Goal: Feedback & Contribution: Contribute content

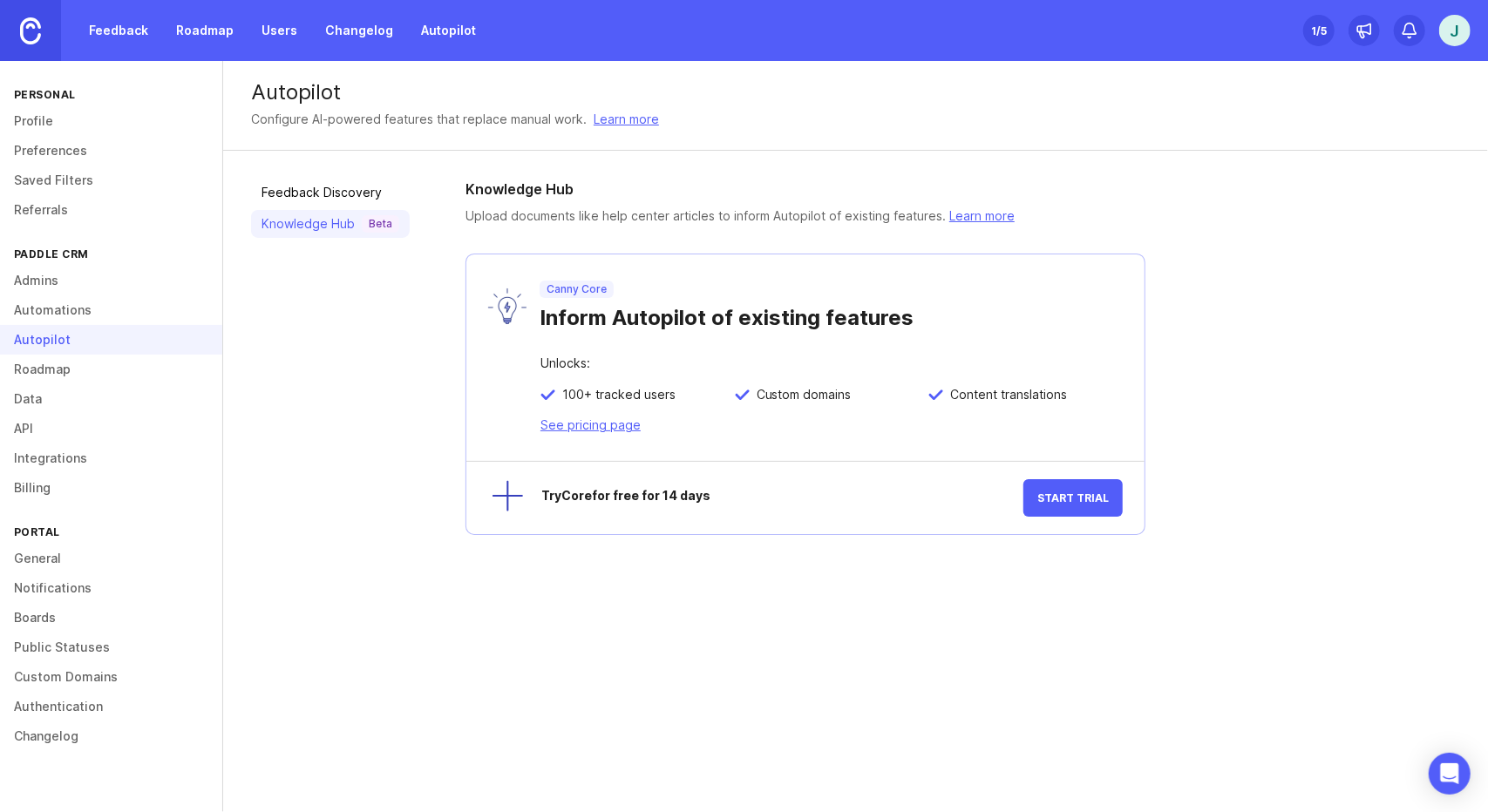
scroll to position [76, 0]
click at [127, 30] on link "Feedback" at bounding box center [118, 30] width 80 height 31
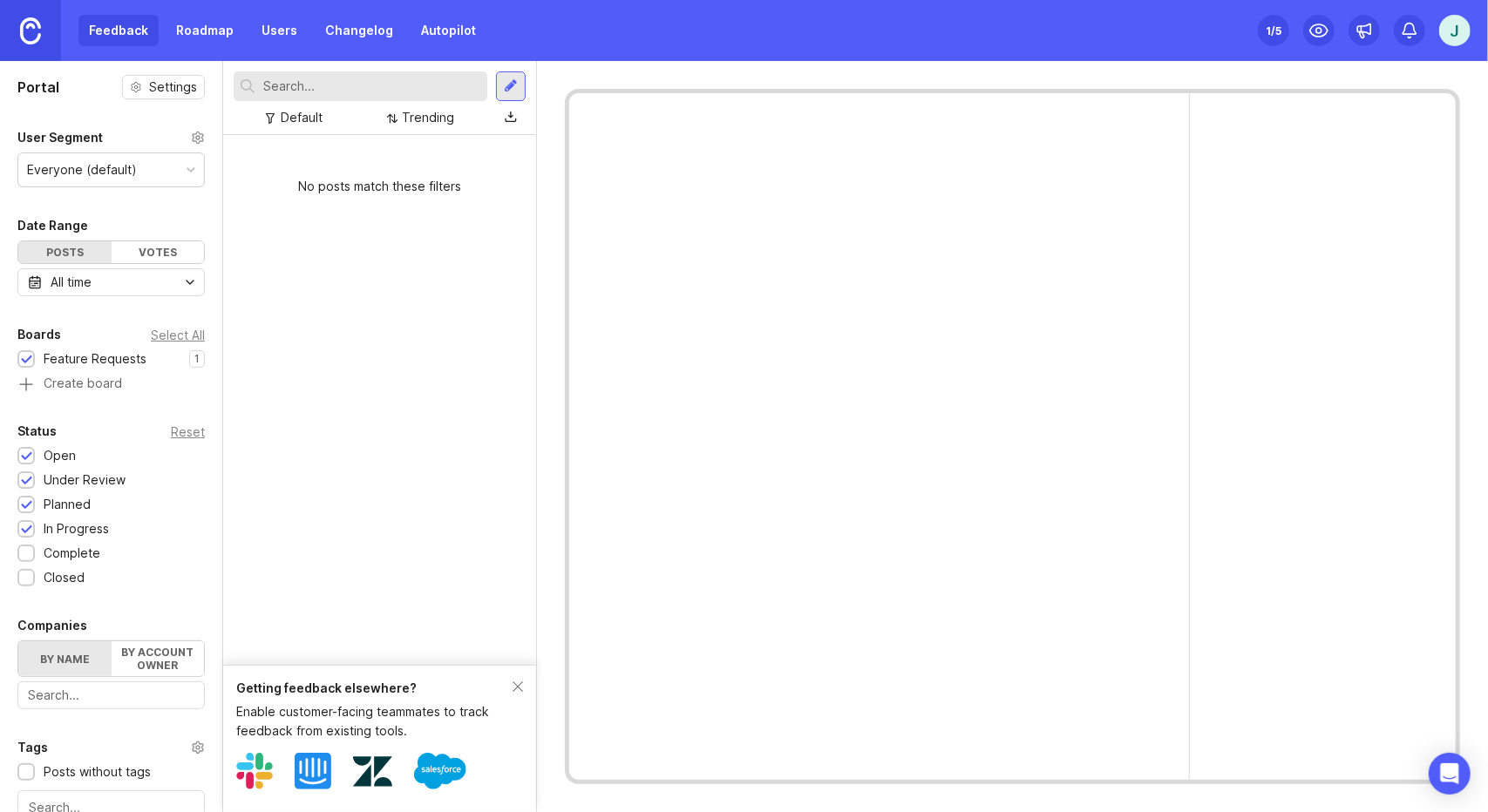
click at [204, 33] on link "Roadmap" at bounding box center [205, 30] width 78 height 31
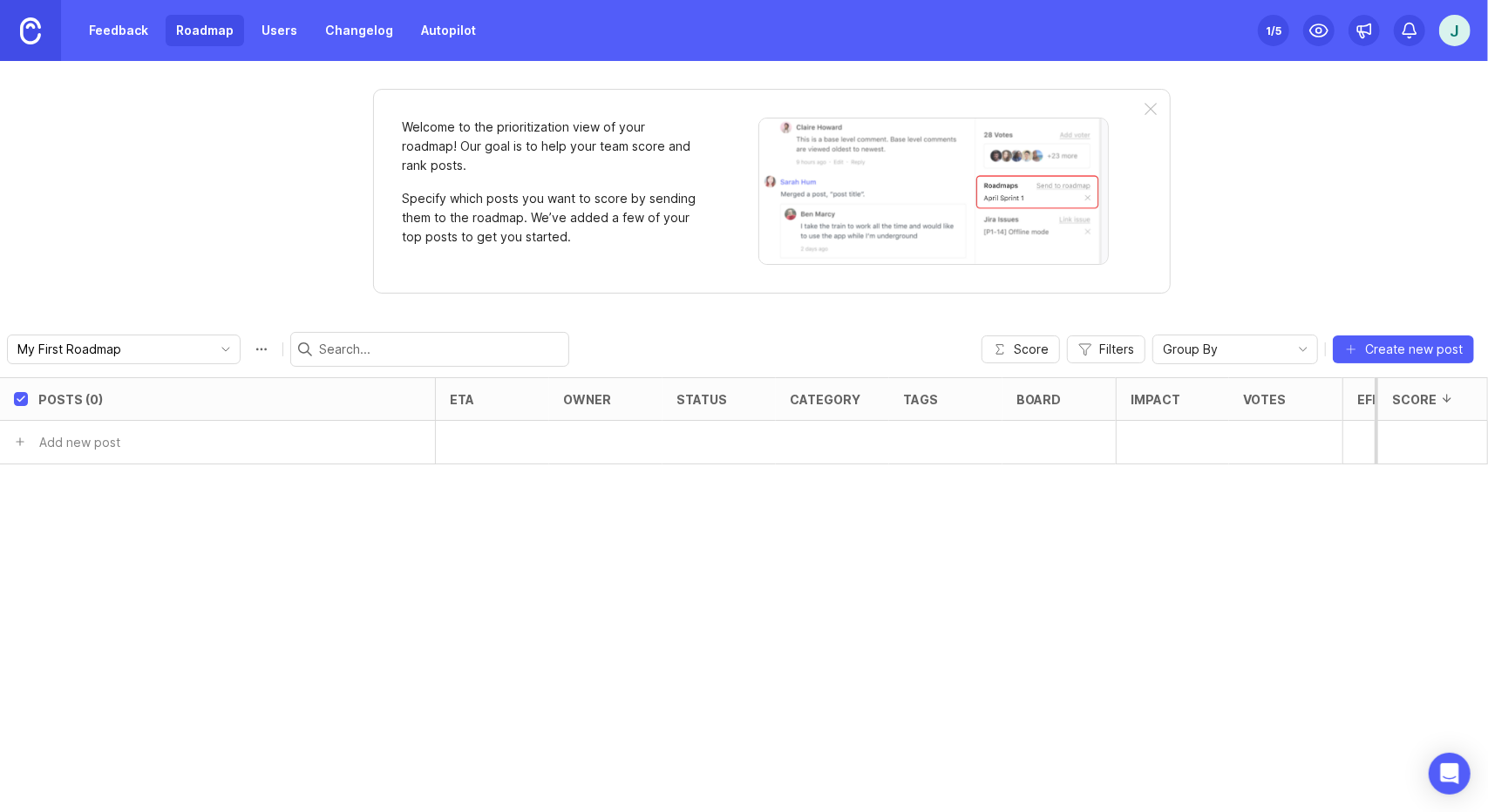
click at [266, 28] on link "Users" at bounding box center [279, 30] width 57 height 31
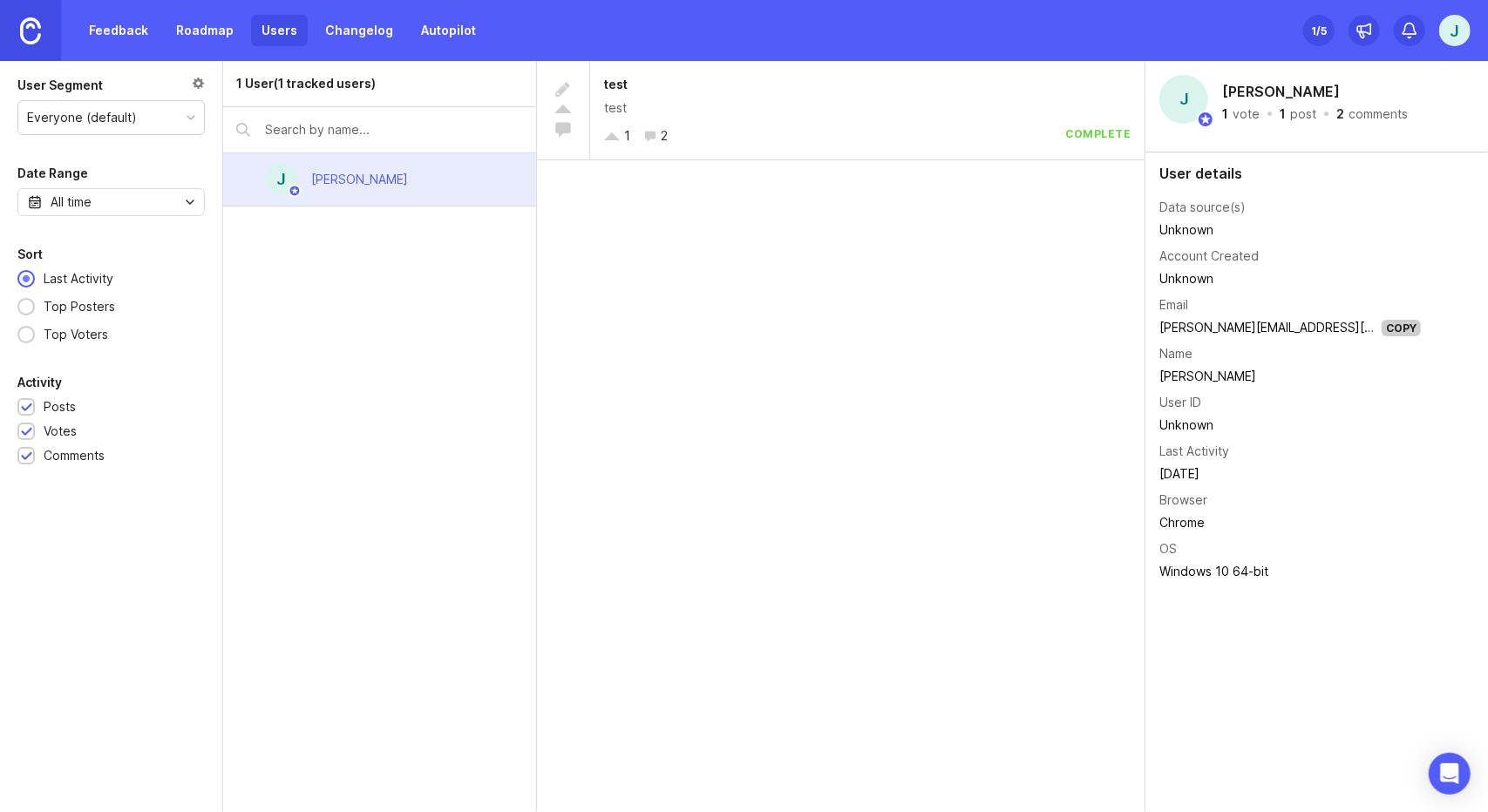
click at [185, 25] on link "Roadmap" at bounding box center [205, 30] width 78 height 31
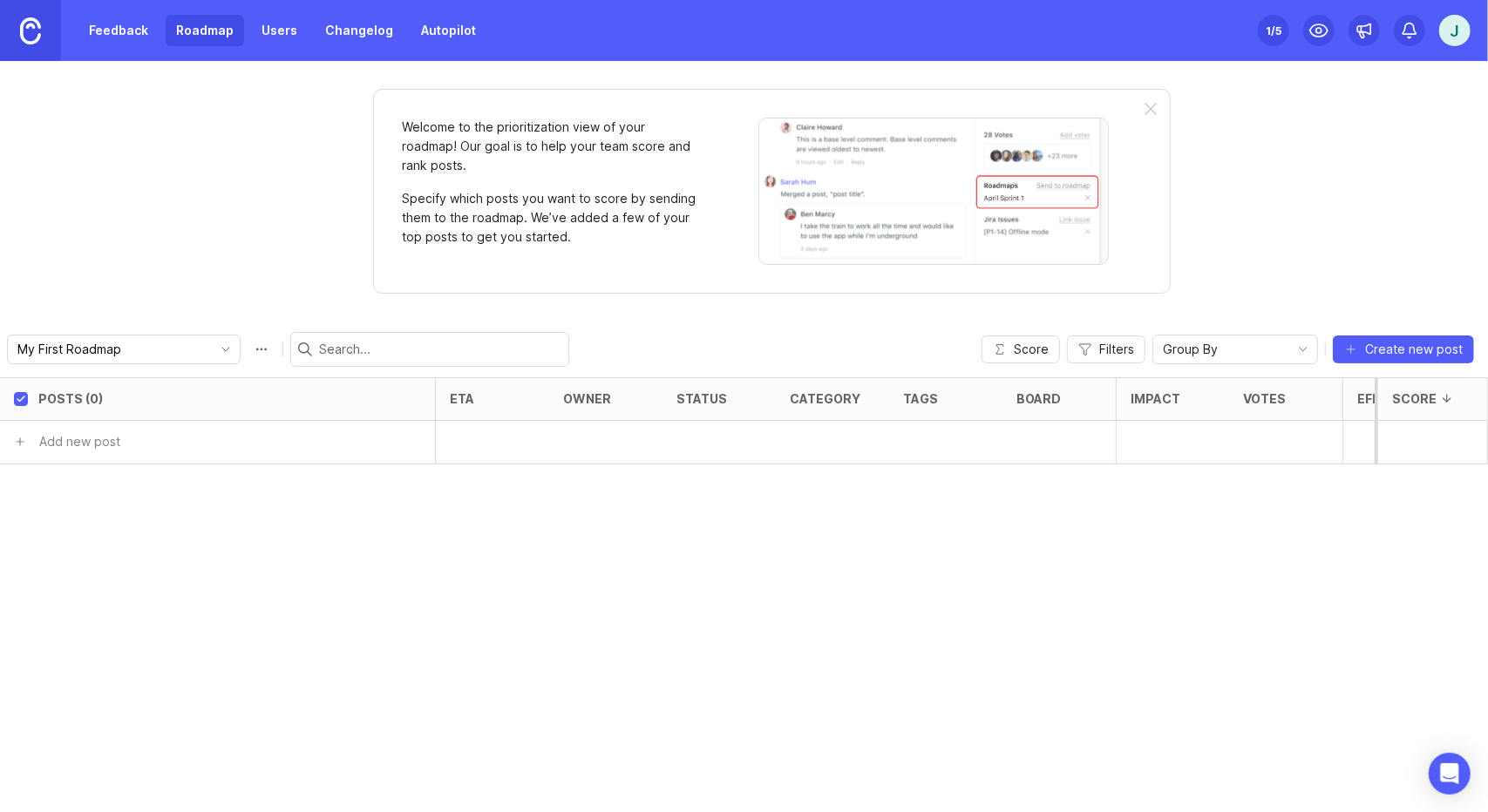
click at [131, 40] on link "Feedback" at bounding box center [118, 30] width 80 height 31
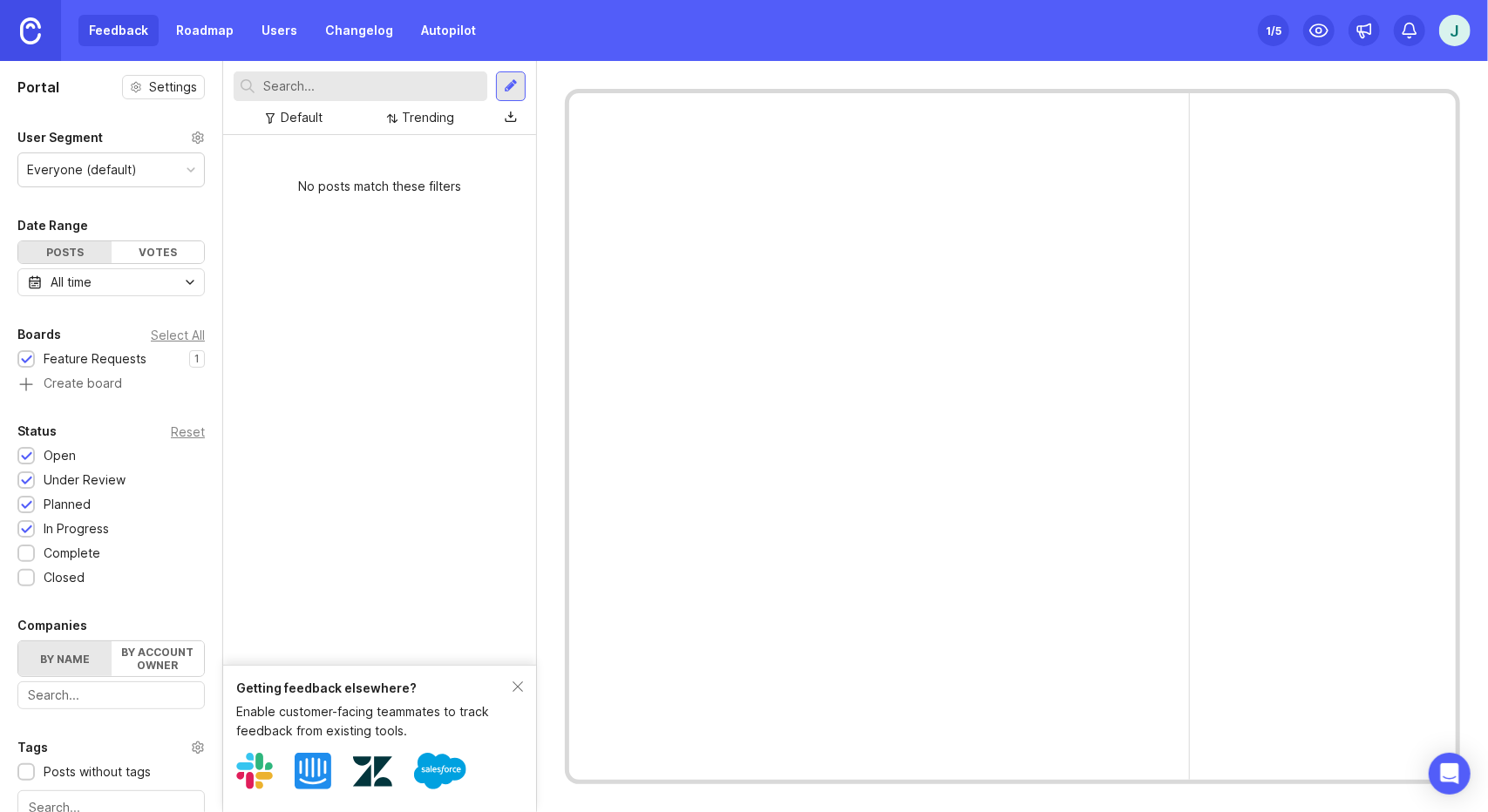
scroll to position [321, 0]
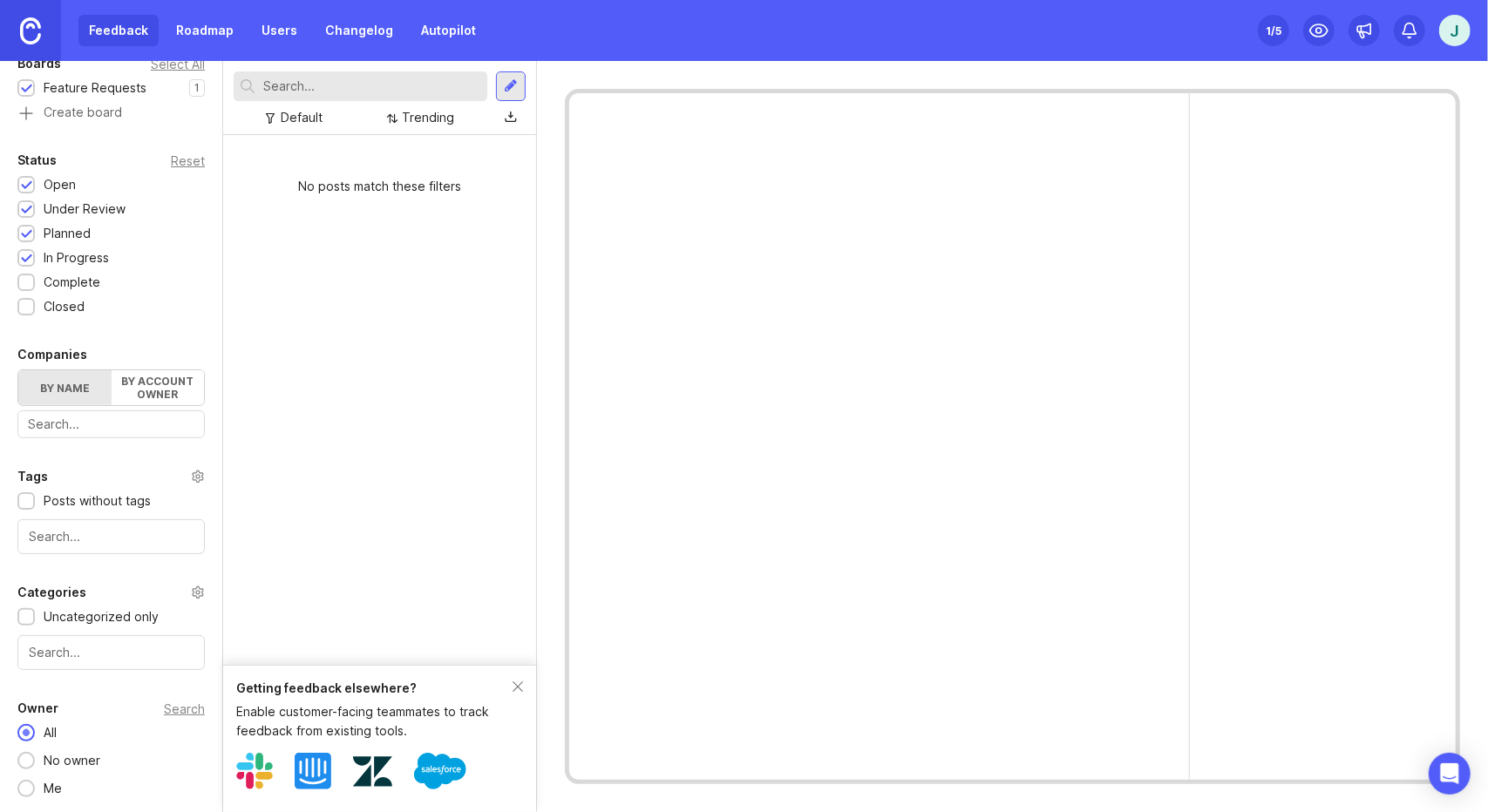
click at [85, 649] on input "text" at bounding box center [110, 653] width 165 height 19
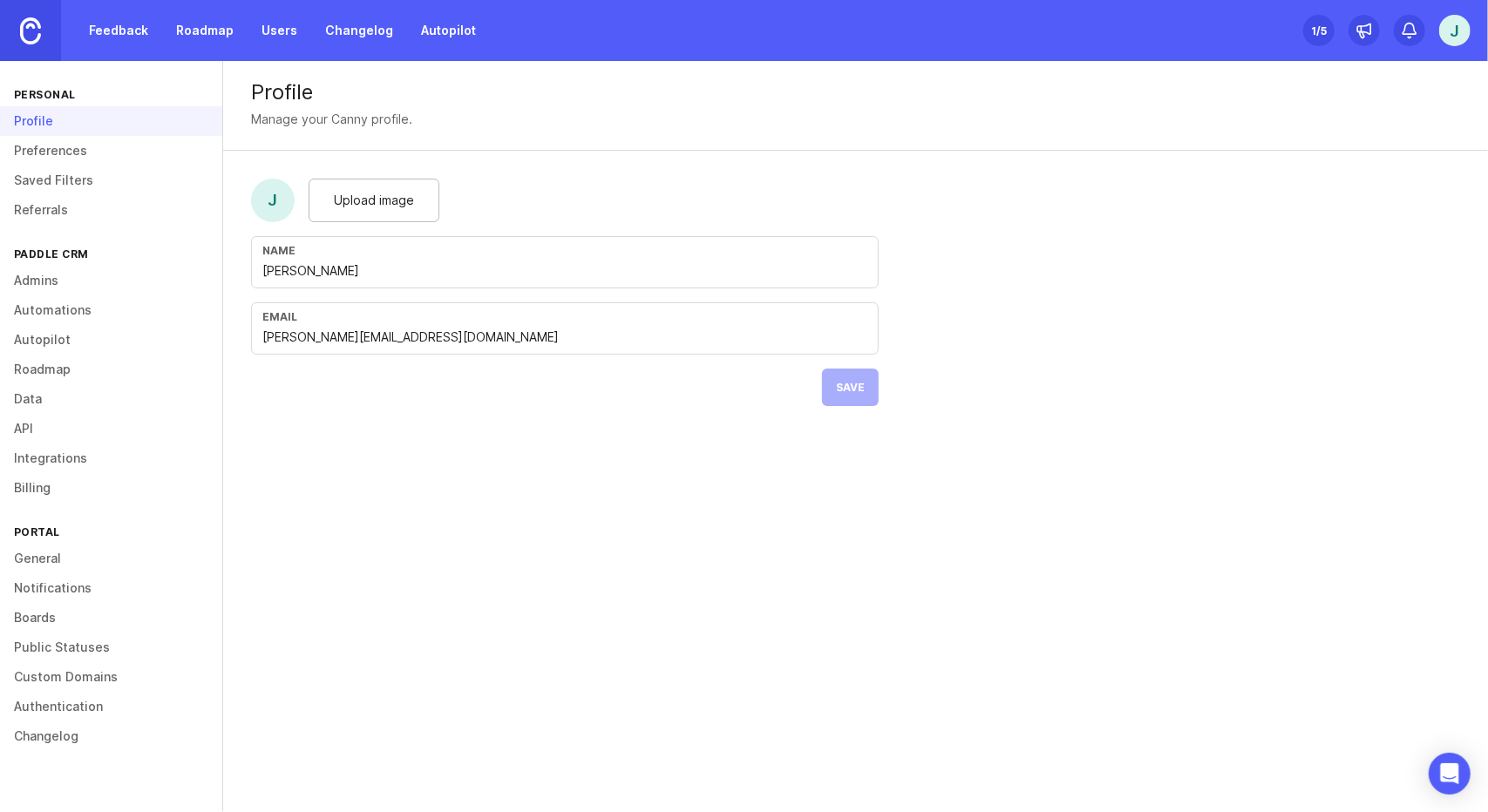
click at [108, 325] on link "Automations" at bounding box center [111, 309] width 223 height 29
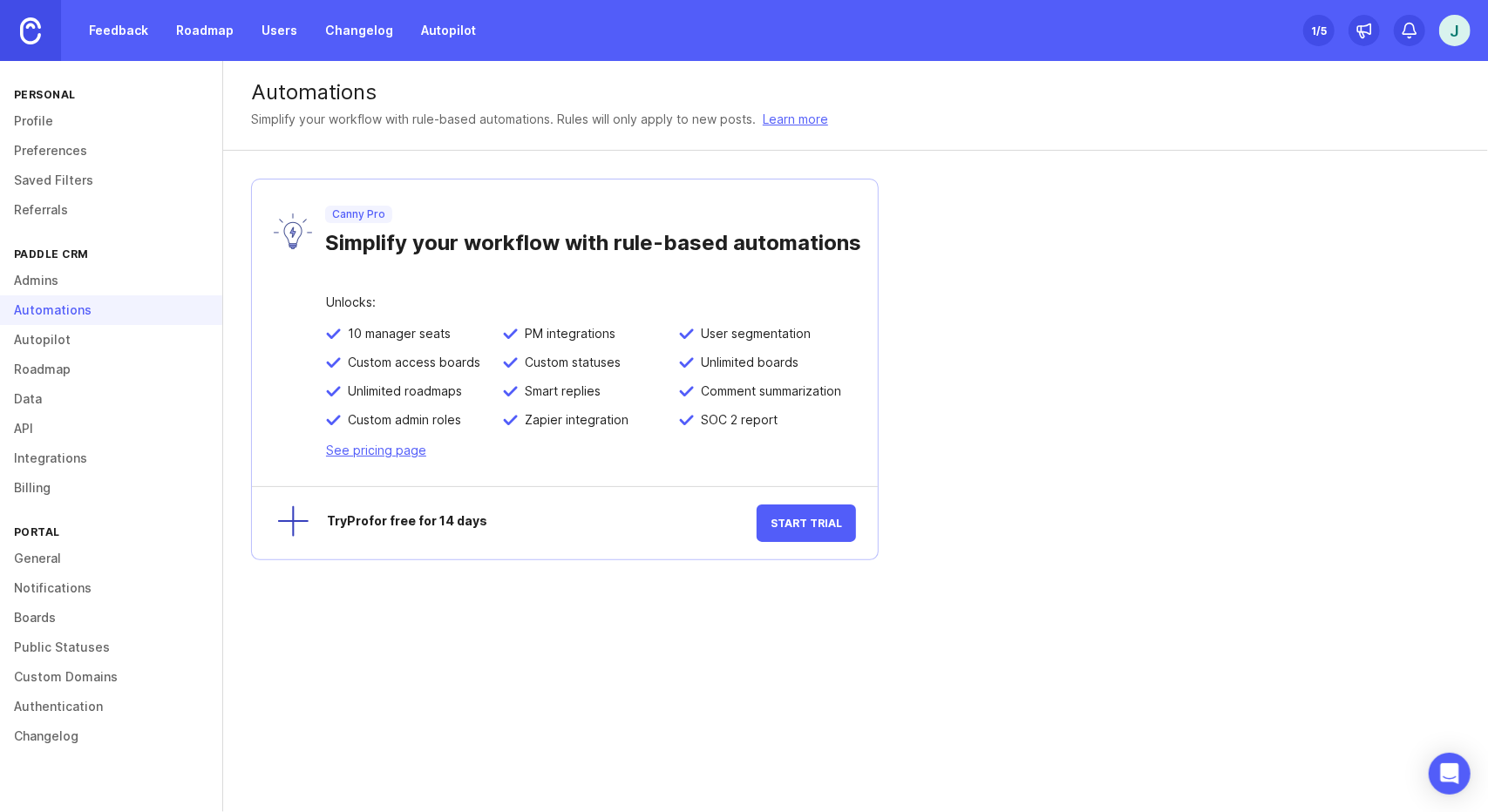
scroll to position [76, 0]
click at [97, 573] on link "General" at bounding box center [111, 557] width 223 height 29
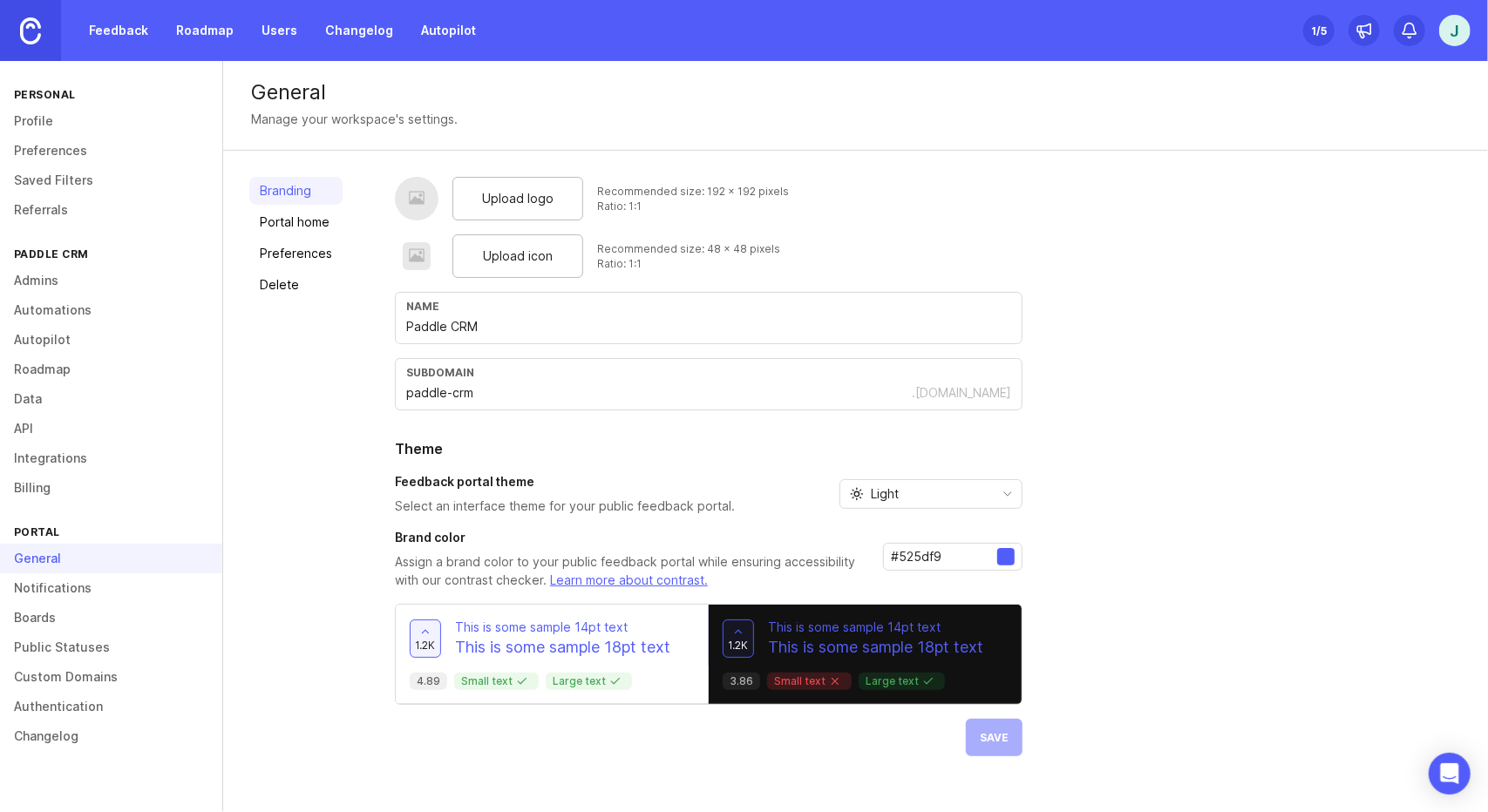
click at [106, 603] on link "Notifications" at bounding box center [111, 588] width 223 height 29
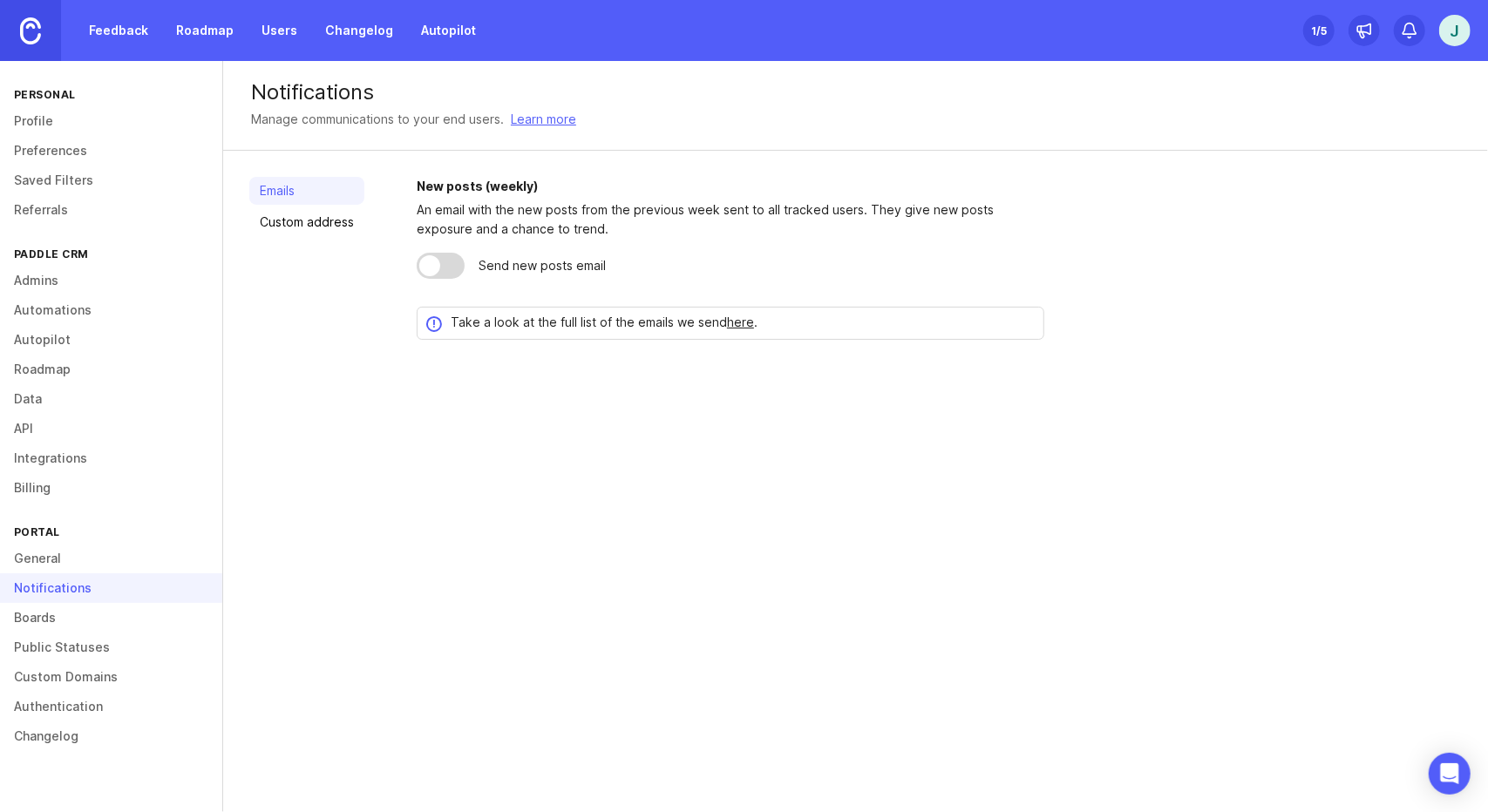
click at [106, 630] on link "Boards" at bounding box center [111, 617] width 223 height 29
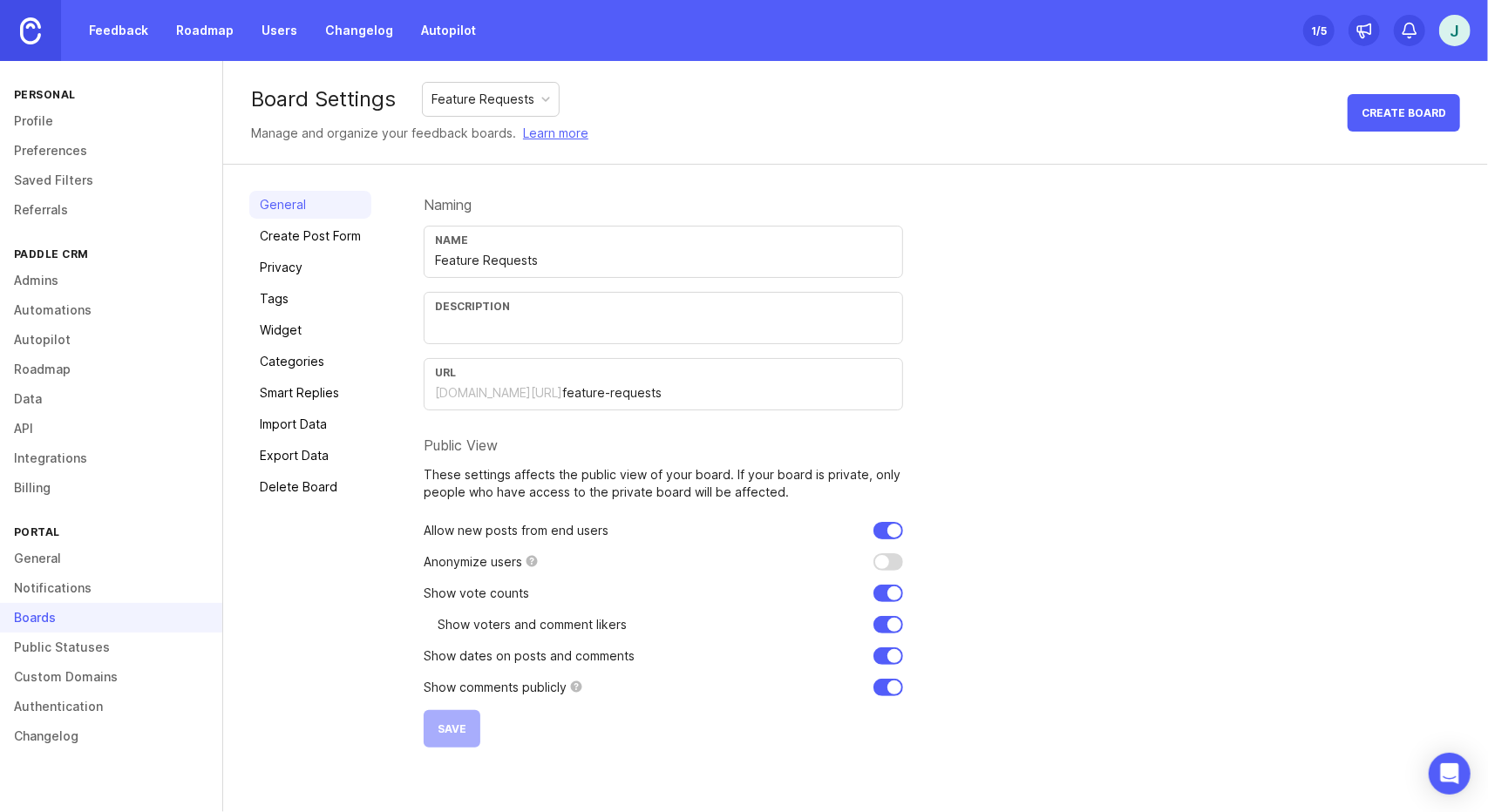
click at [305, 361] on link "Categories" at bounding box center [309, 362] width 122 height 28
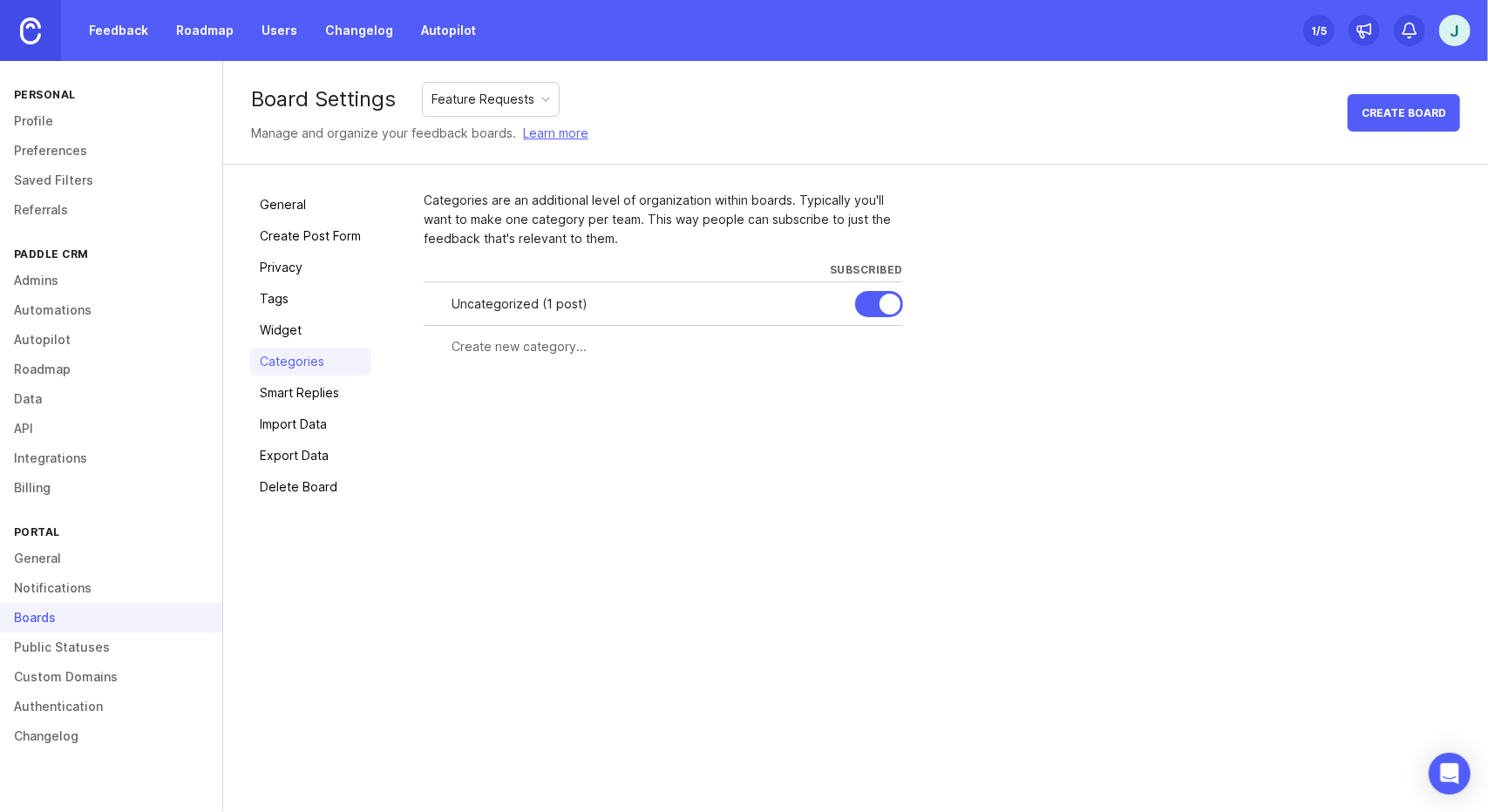
click at [120, 30] on link "Feedback" at bounding box center [118, 30] width 80 height 31
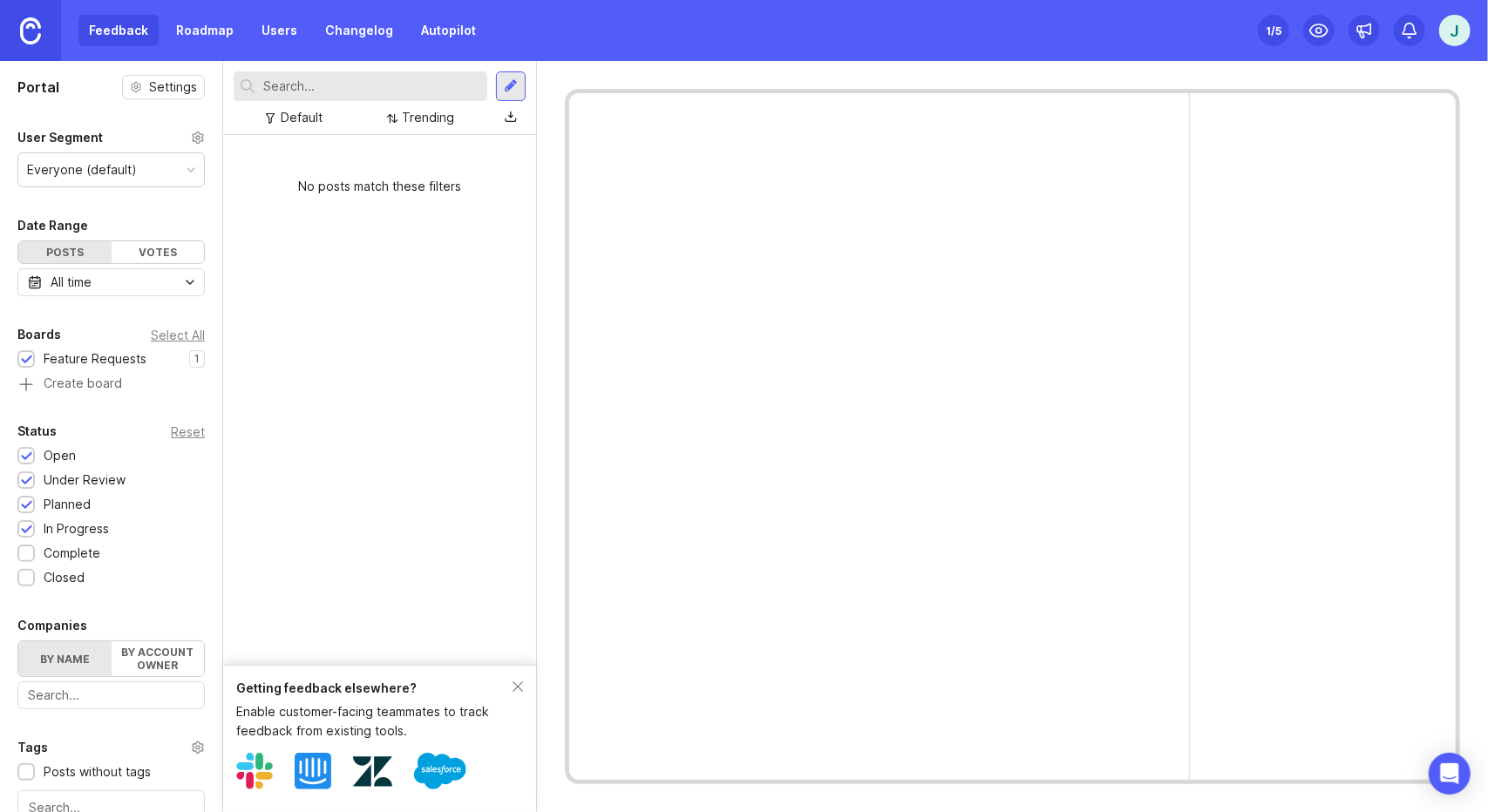
click at [202, 27] on link "Roadmap" at bounding box center [205, 30] width 78 height 31
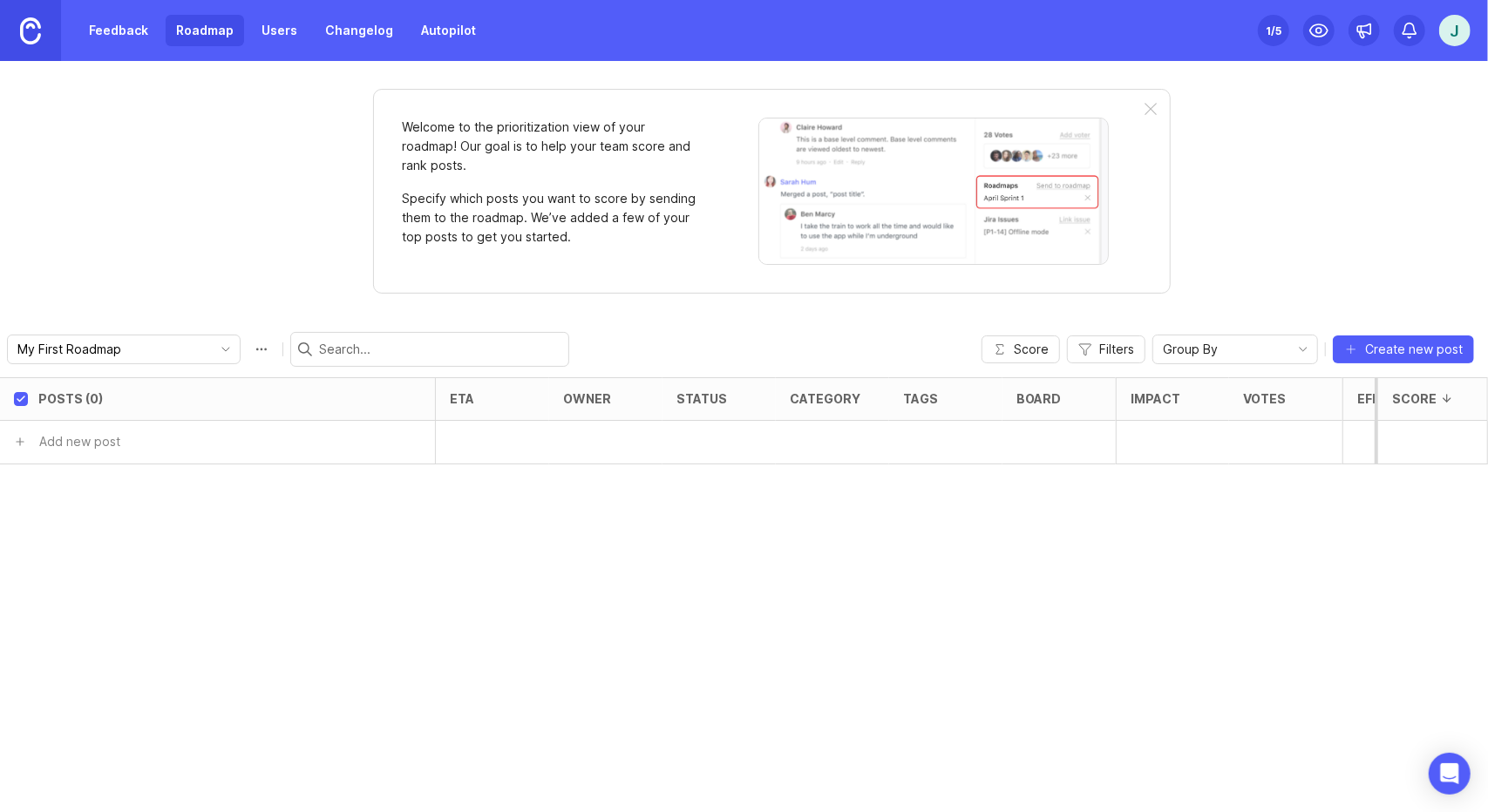
click at [270, 23] on link "Users" at bounding box center [279, 30] width 57 height 31
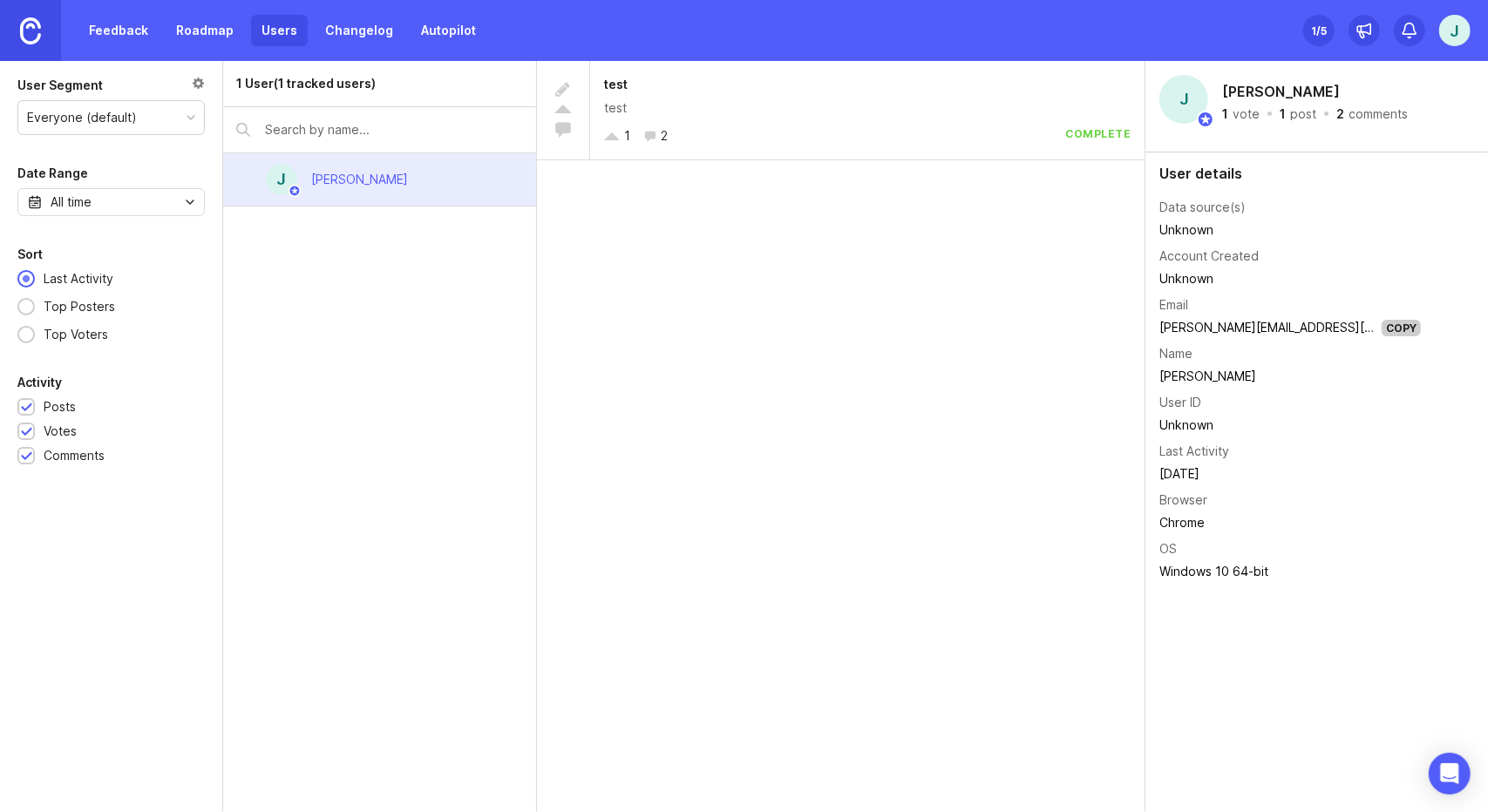
click at [188, 40] on link "Roadmap" at bounding box center [205, 30] width 78 height 31
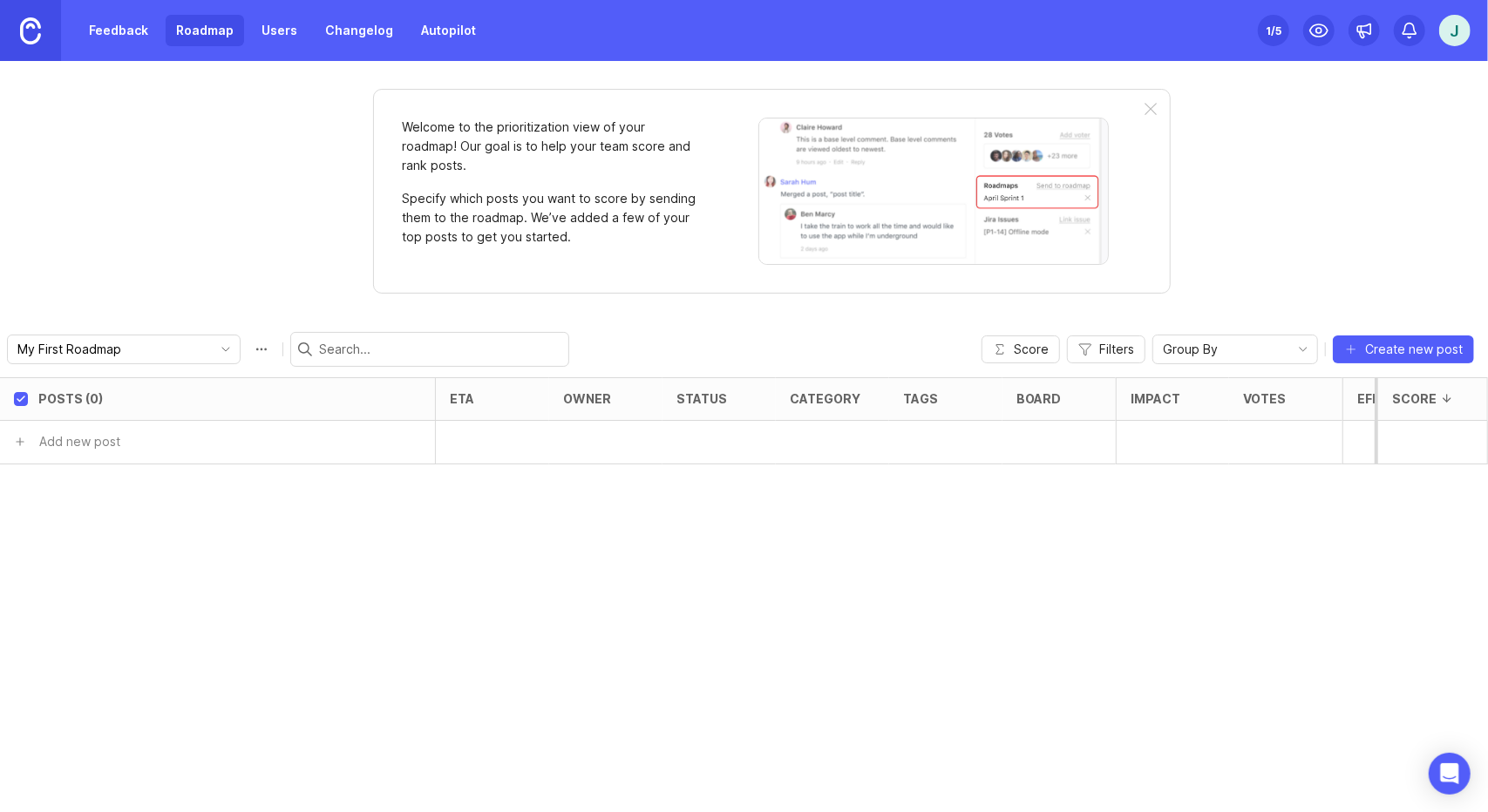
click at [321, 18] on link "Changelog" at bounding box center [359, 30] width 89 height 31
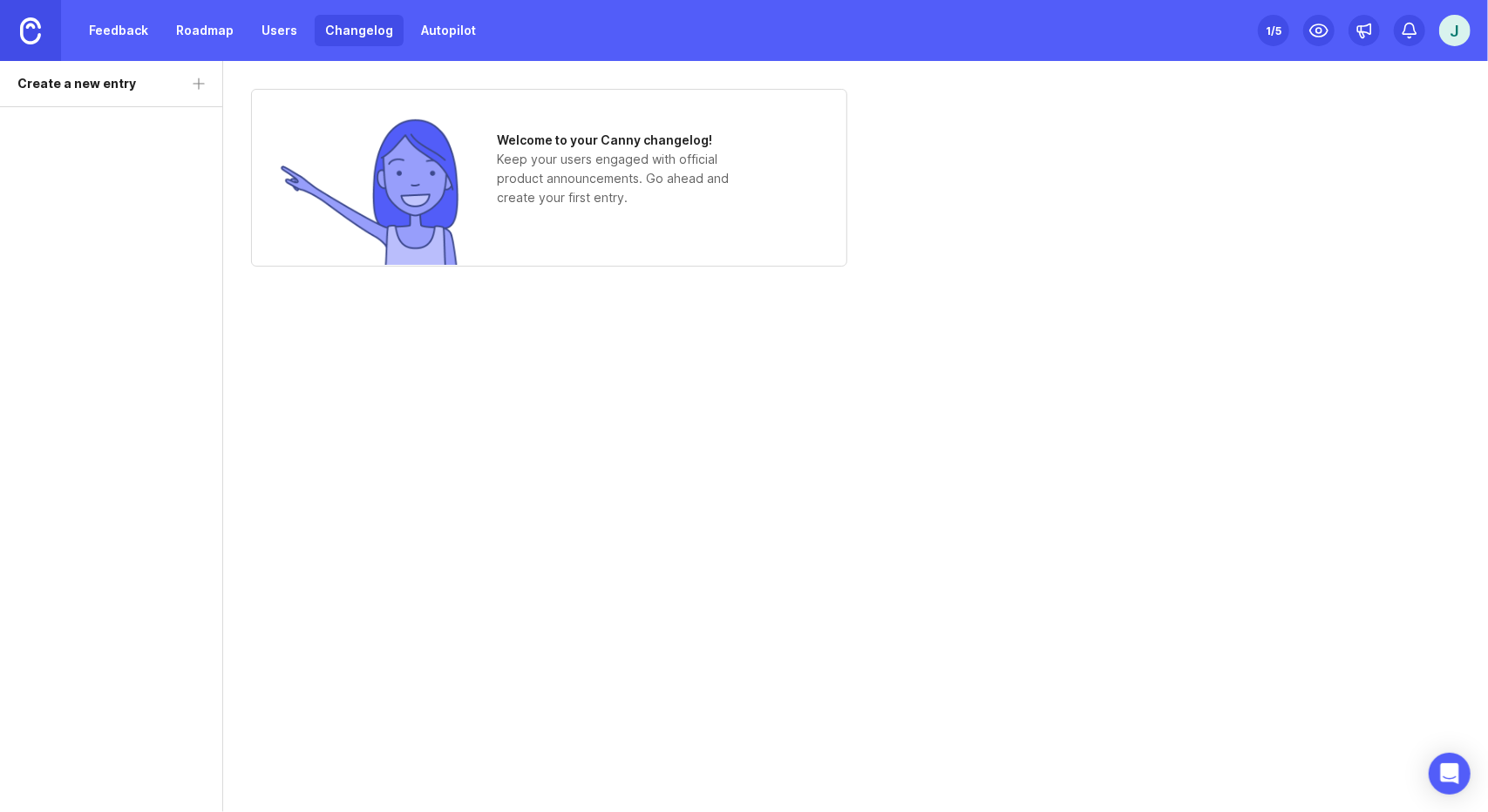
click at [443, 52] on div "Feedback Roadmap Users Changelog Autopilot" at bounding box center [242, 30] width 486 height 61
click at [415, 29] on link "Autopilot" at bounding box center [448, 30] width 75 height 31
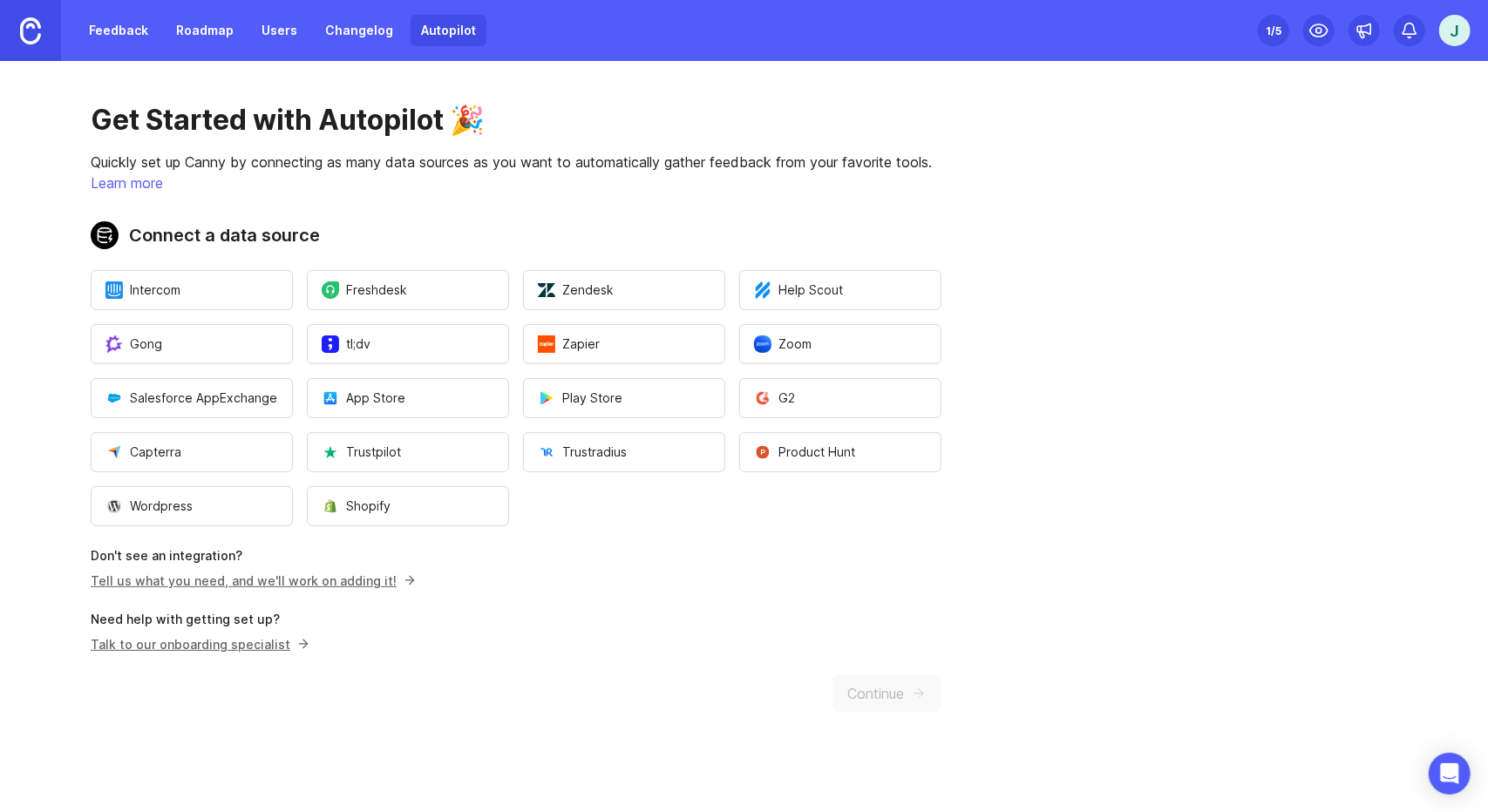
click at [103, 34] on link "Feedback" at bounding box center [118, 30] width 80 height 31
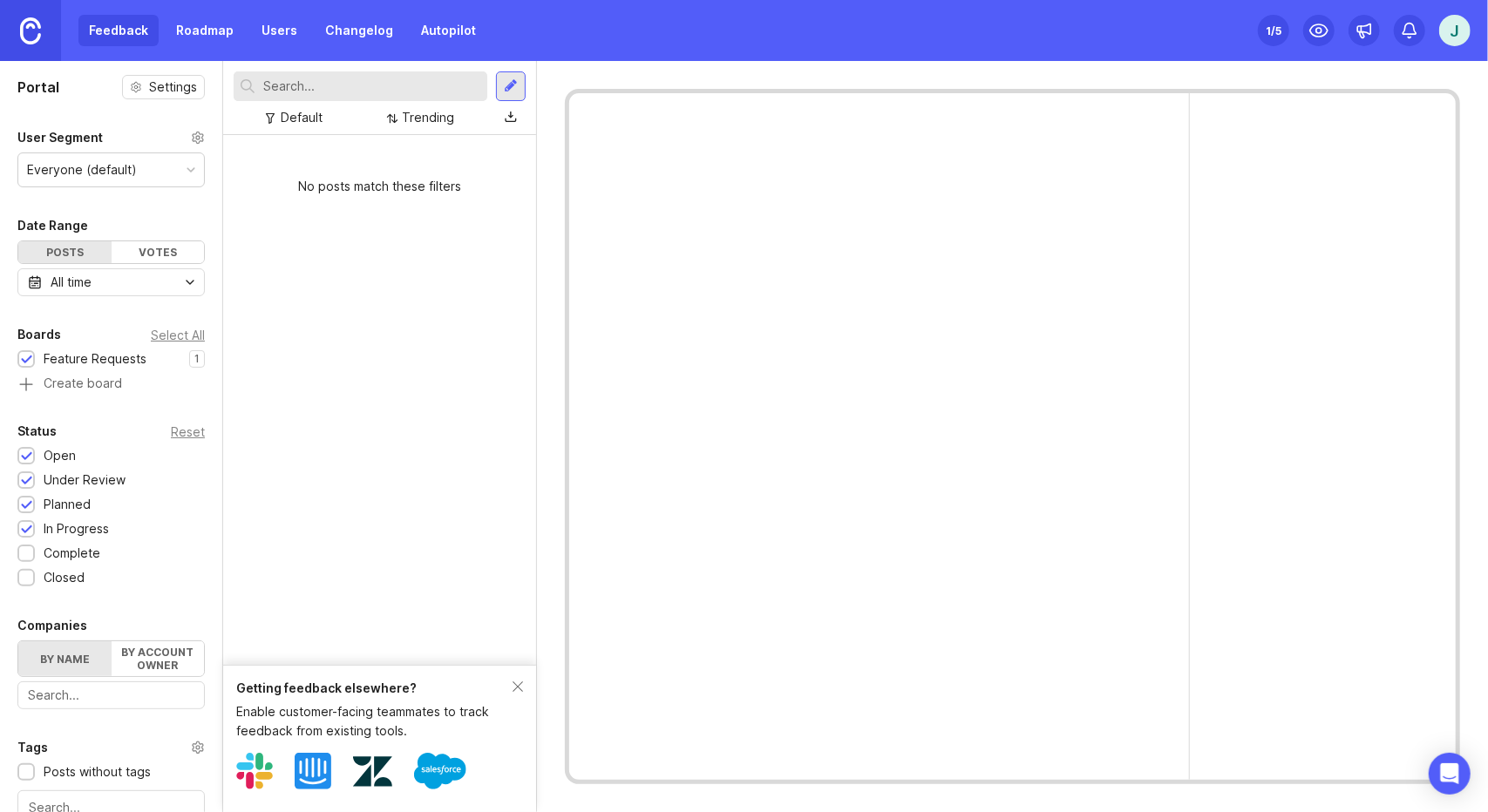
click at [212, 28] on link "Roadmap" at bounding box center [205, 30] width 78 height 31
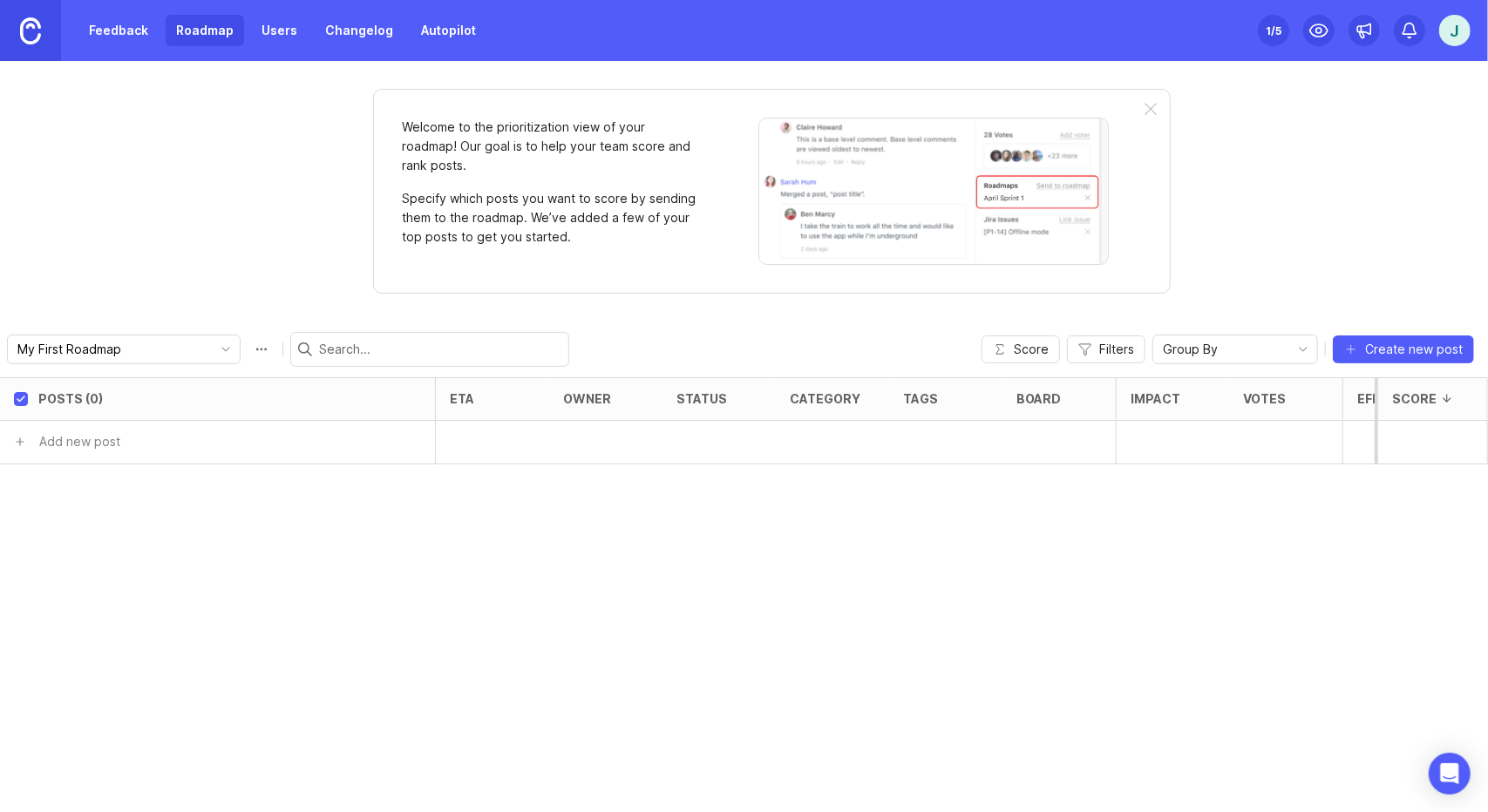
click at [280, 29] on link "Users" at bounding box center [279, 30] width 57 height 31
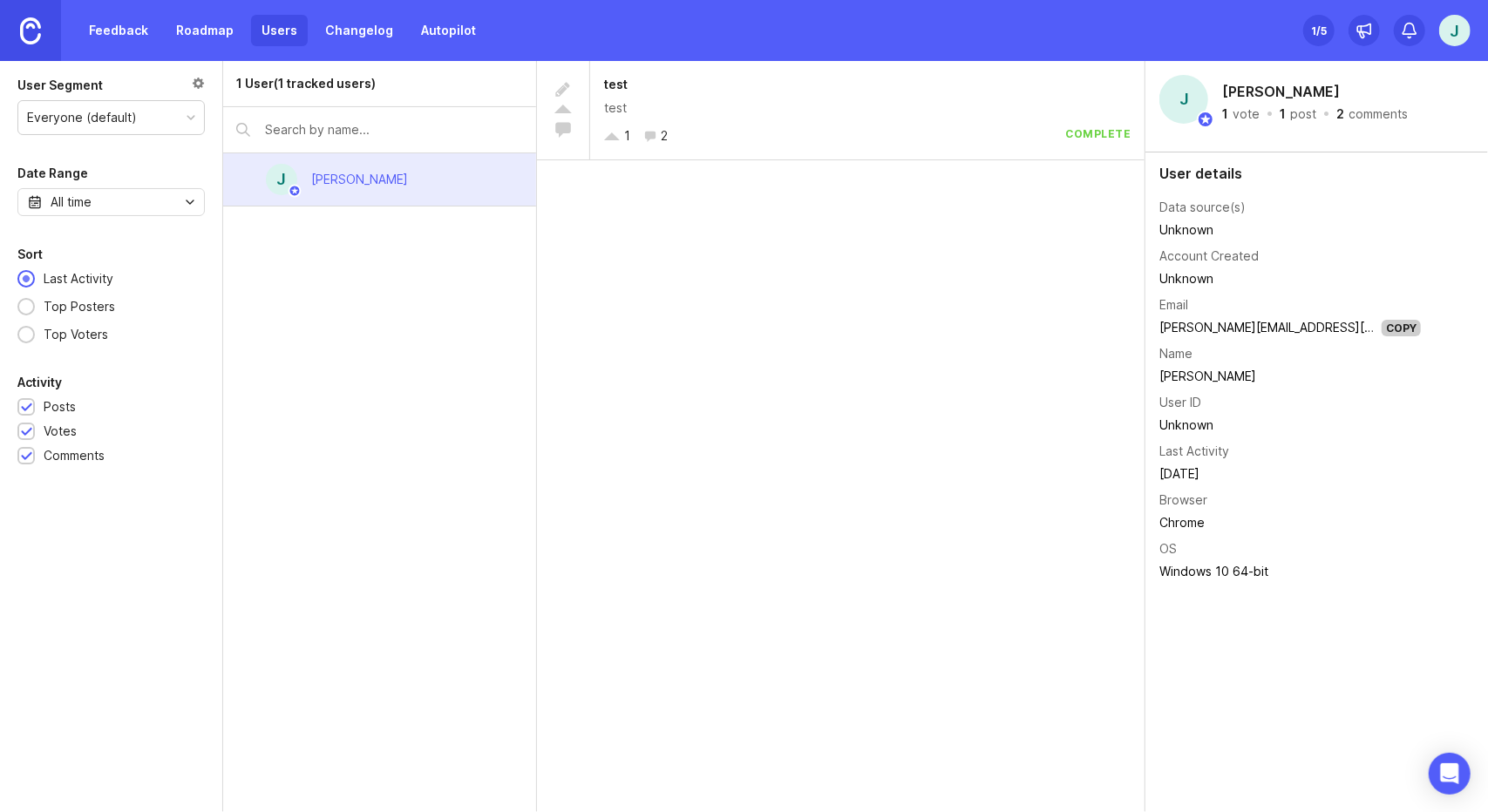
click at [206, 41] on link "Roadmap" at bounding box center [205, 30] width 78 height 31
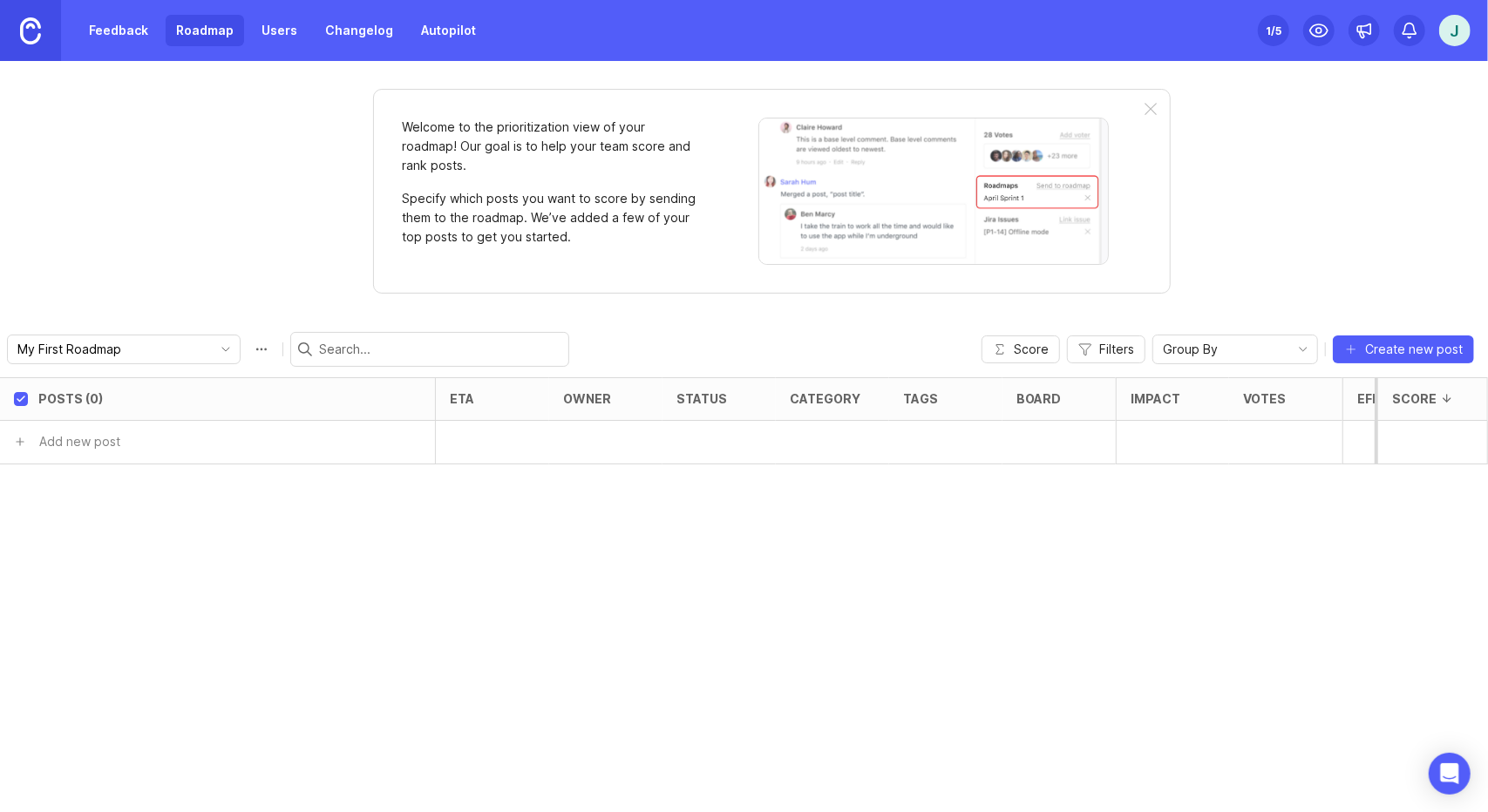
click at [1420, 348] on span "Create new post" at bounding box center [1413, 349] width 97 height 17
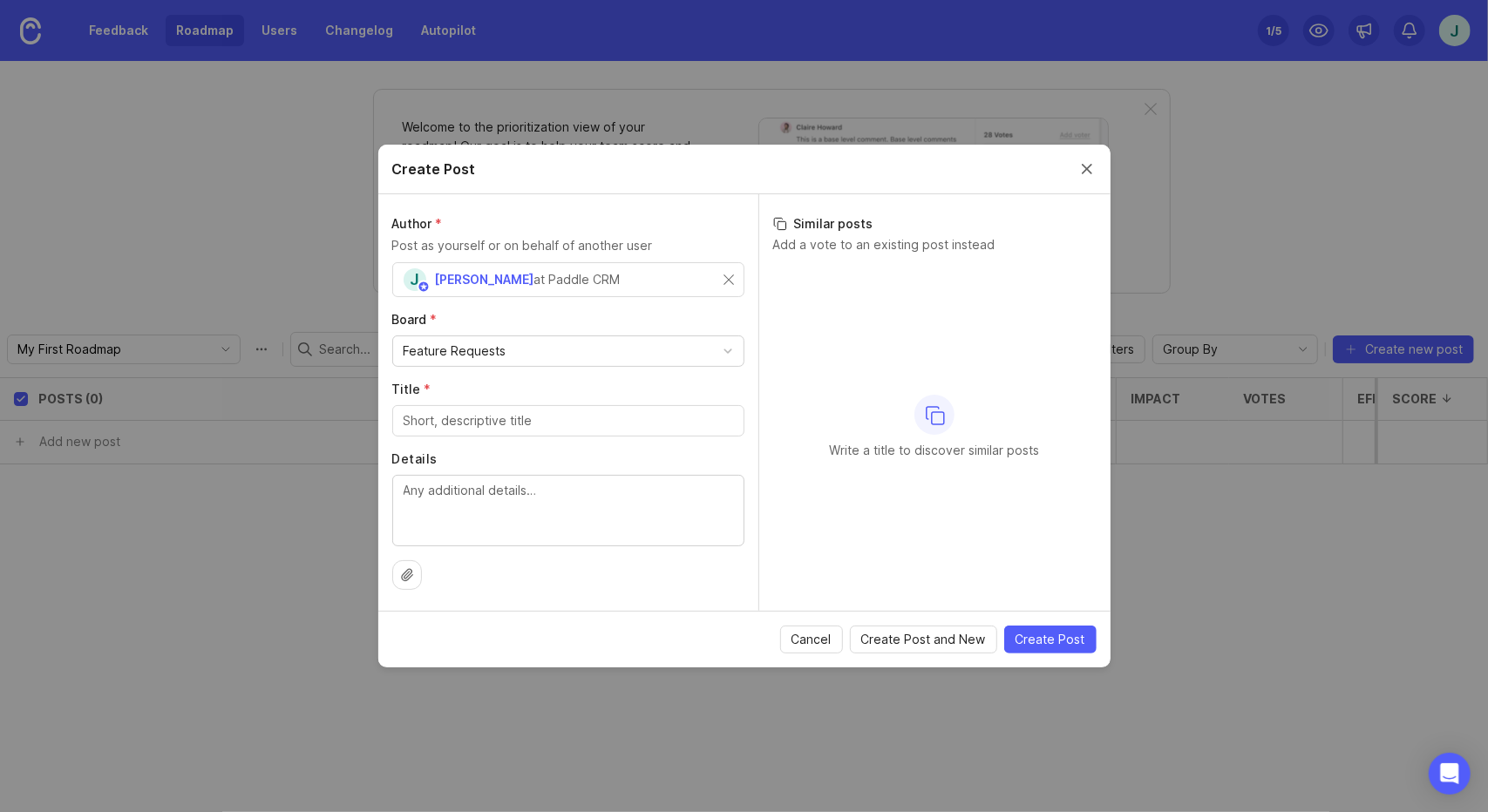
click at [545, 357] on div "Feature Requests" at bounding box center [568, 351] width 350 height 29
click at [576, 431] on div at bounding box center [568, 421] width 352 height 31
click at [829, 645] on span "Cancel" at bounding box center [811, 639] width 40 height 17
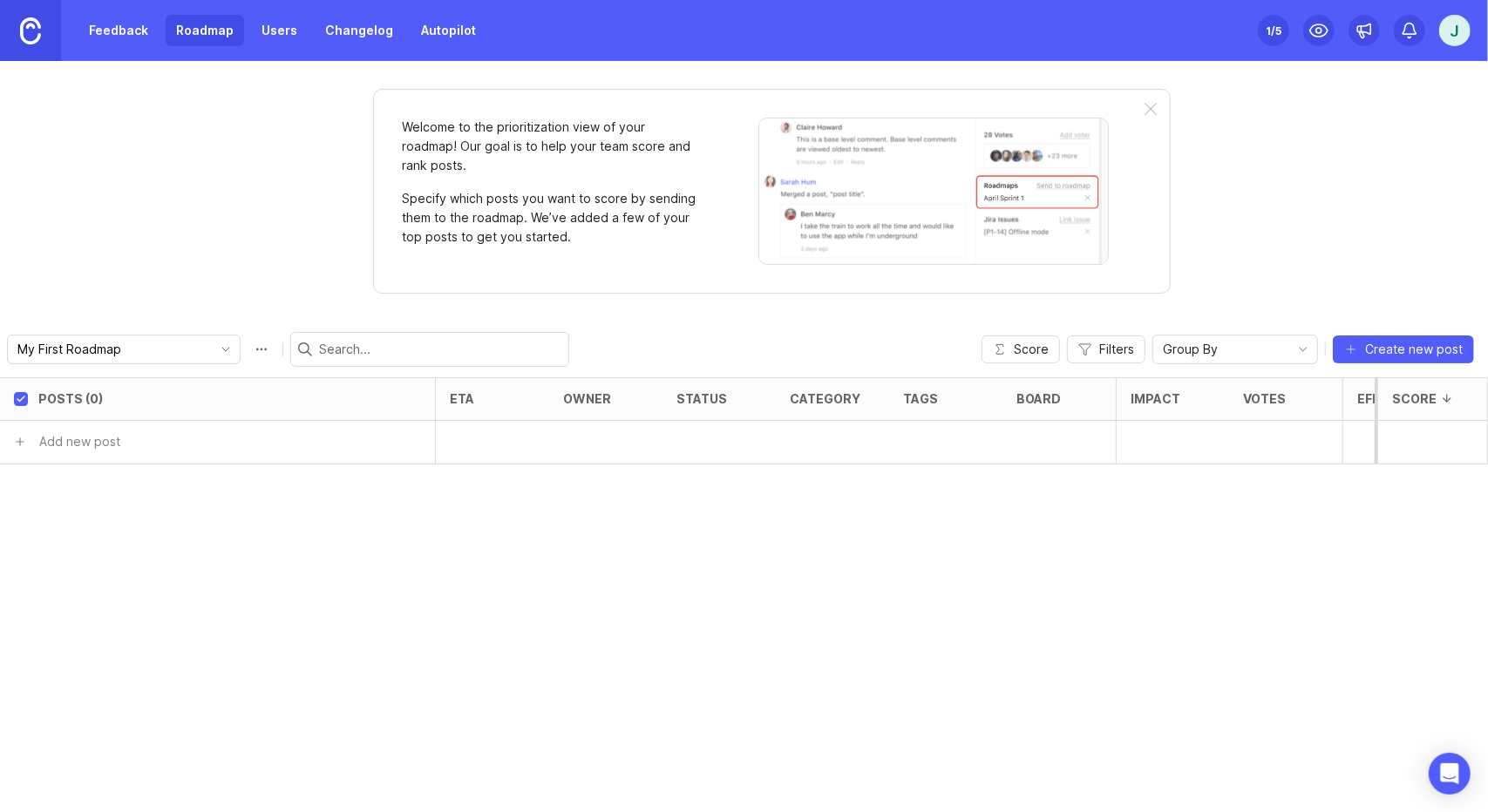
click at [125, 36] on link "Feedback" at bounding box center [118, 30] width 80 height 31
